Goal: Task Accomplishment & Management: Manage account settings

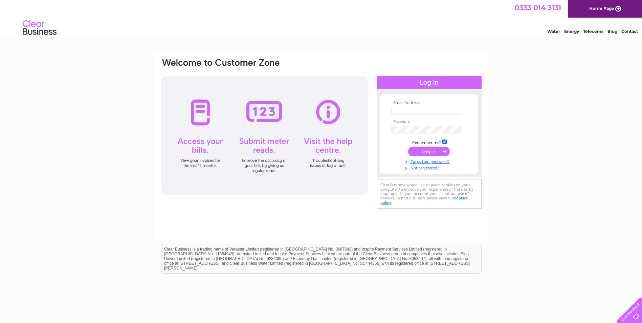
type input "fabron@outlook.com"
click at [422, 152] on input "submit" at bounding box center [429, 151] width 42 height 9
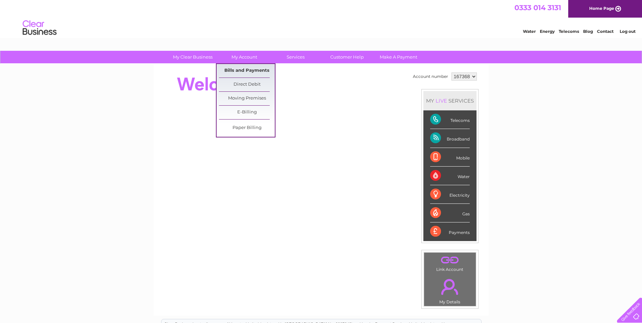
click at [233, 72] on link "Bills and Payments" at bounding box center [247, 71] width 56 height 14
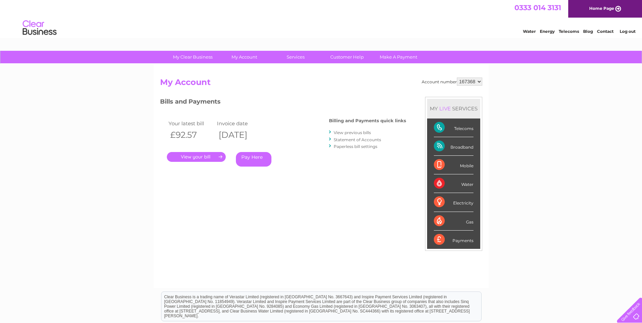
click at [204, 158] on link "." at bounding box center [196, 157] width 59 height 10
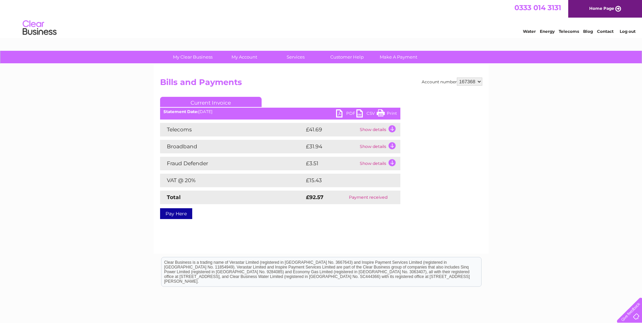
click at [350, 112] on link "PDF" at bounding box center [346, 114] width 20 height 10
click at [632, 33] on link "Log out" at bounding box center [628, 31] width 16 height 5
